Goal: Information Seeking & Learning: Learn about a topic

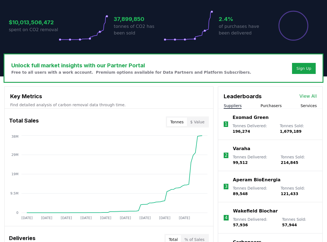
scroll to position [85, 0]
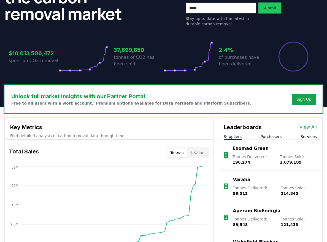
click at [264, 135] on button "Purchasers" at bounding box center [271, 137] width 21 height 6
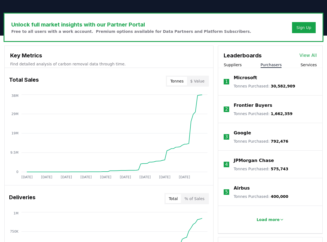
scroll to position [181, 0]
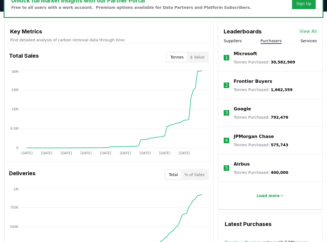
click at [241, 162] on p "Airbus" at bounding box center [242, 164] width 16 height 7
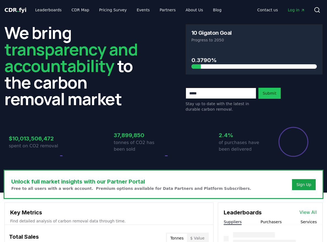
scroll to position [181, 0]
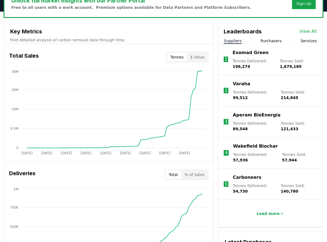
click at [269, 40] on button "Purchasers" at bounding box center [271, 41] width 21 height 6
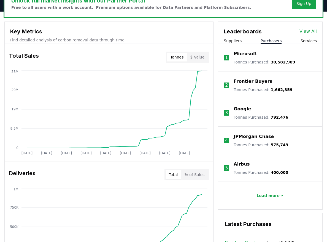
click at [248, 139] on p "JPMorgan Chase" at bounding box center [254, 136] width 40 height 7
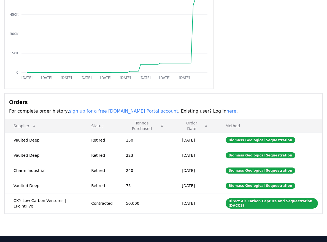
scroll to position [70, 0]
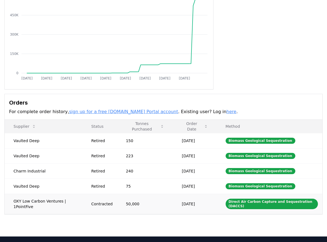
click at [106, 204] on div "Contracted" at bounding box center [102, 204] width 22 height 6
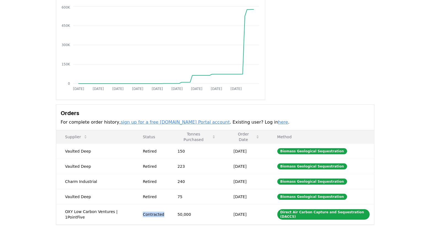
scroll to position [65, 0]
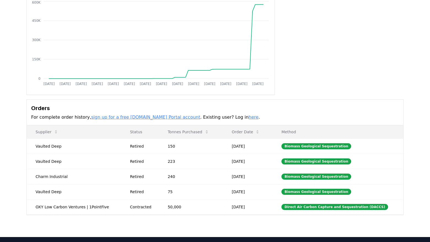
click at [327, 67] on div "Purchaser Metrics Purchases [DATE] [DATE] [DATE] [DATE] [DATE] [DATE] [DATE] [D…" at bounding box center [214, 25] width 377 height 140
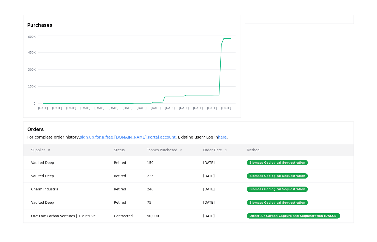
scroll to position [0, 0]
